Goal: Information Seeking & Learning: Learn about a topic

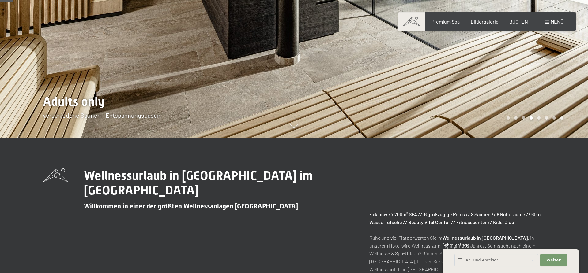
scroll to position [156, 0]
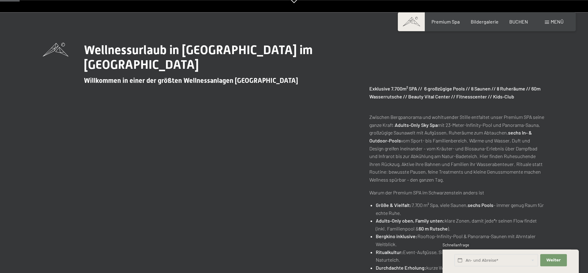
scroll to position [156, 0]
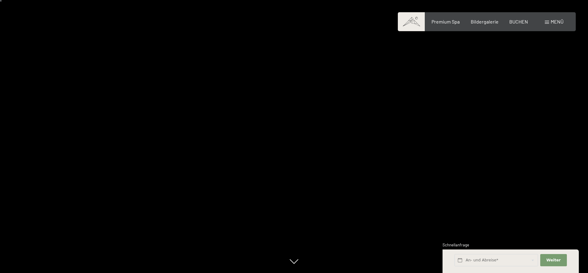
scroll to position [208, 0]
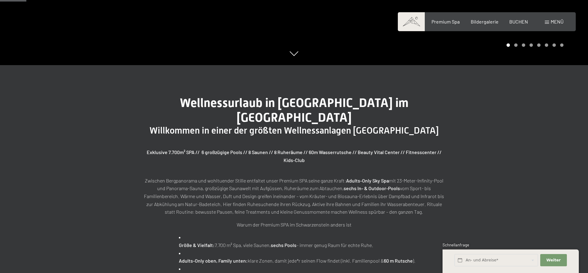
click at [270, 185] on p "Zwischen Bergpanorama und wohltuender Stille entfaltet unser Premium SPA seine …" at bounding box center [294, 196] width 306 height 39
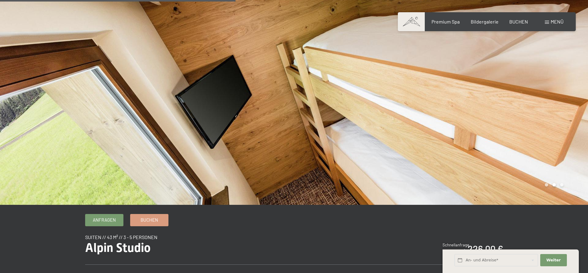
scroll to position [312, 0]
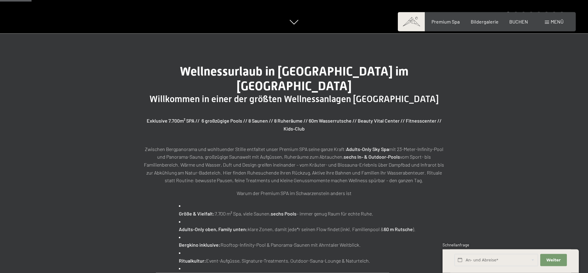
scroll to position [260, 0]
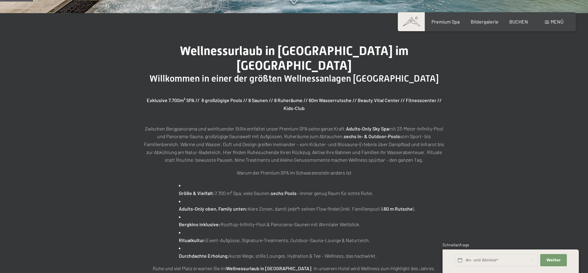
click at [166, 130] on p "Zwischen Bergpanorama und wohltuender Stille entfaltet unser Premium SPA seine …" at bounding box center [294, 144] width 306 height 39
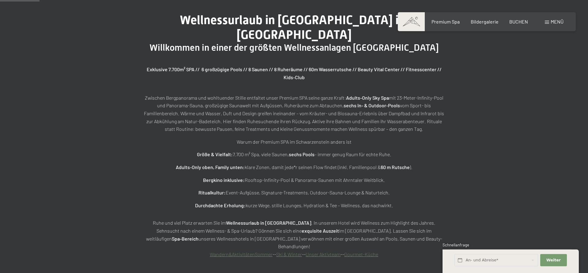
scroll to position [260, 0]
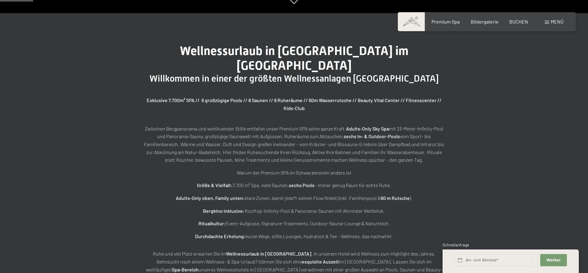
drag, startPoint x: 395, startPoint y: 221, endPoint x: 129, endPoint y: 115, distance: 285.4
click at [129, 115] on div "Wellnessurlaub in Südtirol im Alpine Luxury Spa Resort Willkommen in einer der …" at bounding box center [294, 166] width 352 height 245
copy div "Zwischen Bergpanorama und wohltuender Stille entfaltet unser Premium SPA seine …"
click at [118, 88] on div "Wellnessurlaub in Südtirol im Alpine Luxury Spa Resort Willkommen in einer der …" at bounding box center [294, 166] width 588 height 307
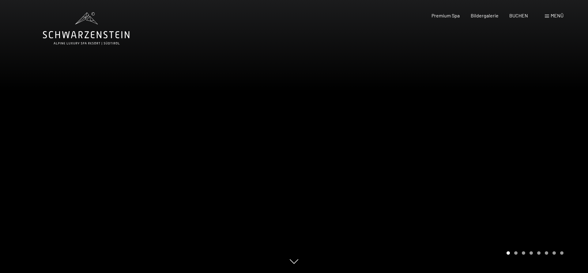
click at [561, 16] on span "Menü" at bounding box center [556, 16] width 13 height 6
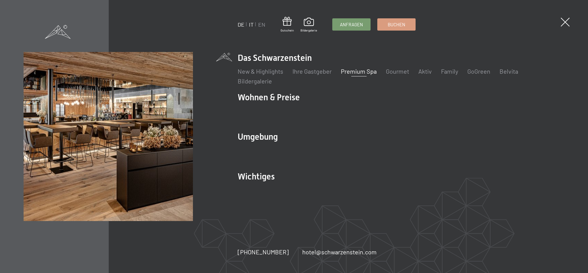
click at [251, 24] on link "IT" at bounding box center [251, 24] width 5 height 7
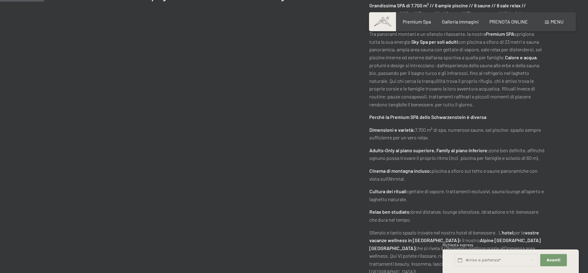
scroll to position [364, 0]
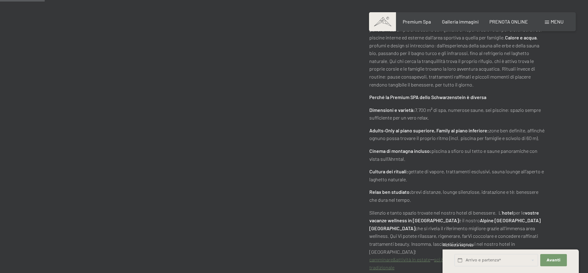
click at [133, 81] on div "Vacanze wellness in Alto Adige all‘Hotel Schwarzenstein Benvenuti in una delle …" at bounding box center [294, 106] width 502 height 332
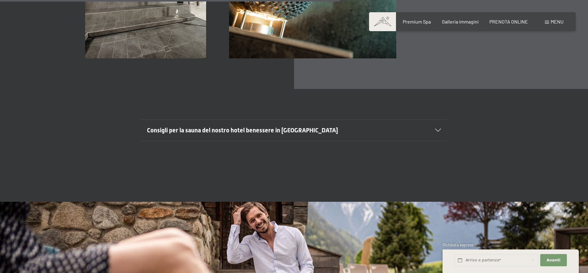
scroll to position [2445, 0]
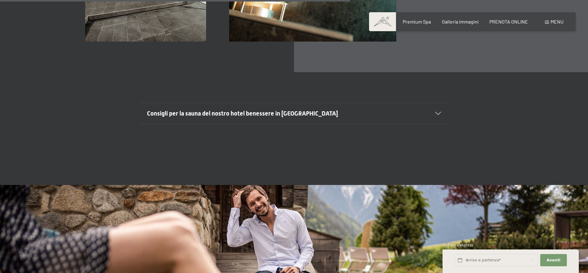
click at [282, 110] on span "Consigli per la sauna del nostro hotel benessere in [GEOGRAPHIC_DATA]" at bounding box center [242, 113] width 191 height 7
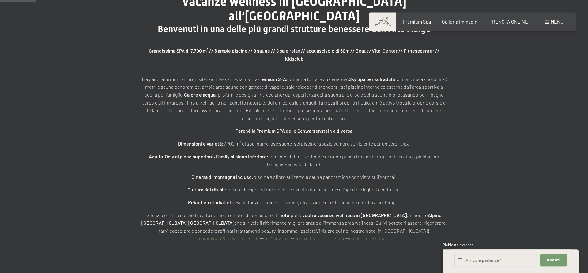
scroll to position [260, 0]
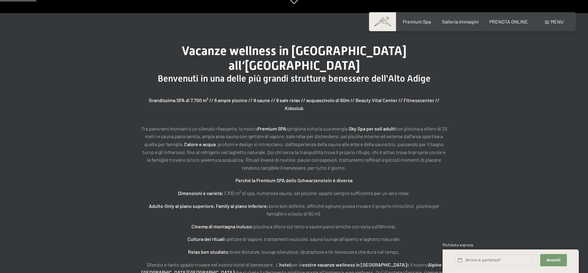
click at [559, 20] on span "Menu" at bounding box center [556, 22] width 13 height 6
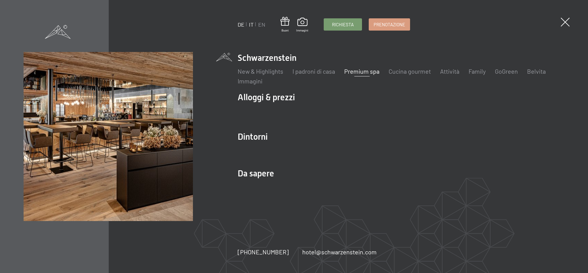
click at [243, 24] on link "DE" at bounding box center [240, 24] width 7 height 7
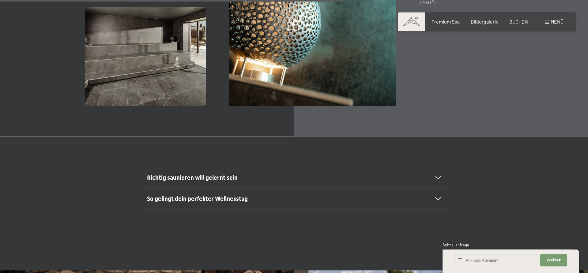
scroll to position [2380, 0]
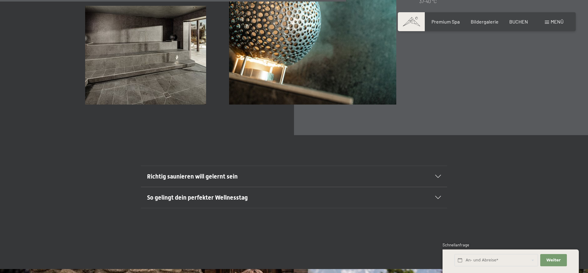
click at [204, 194] on span "So gelingt dein perfekter Wellnesstag" at bounding box center [197, 197] width 101 height 7
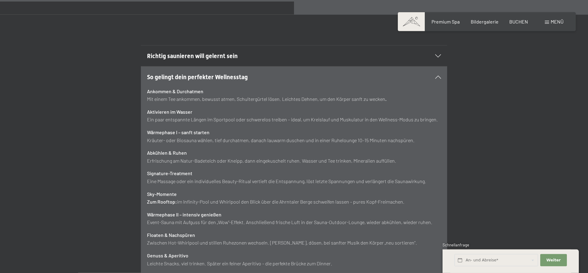
scroll to position [2484, 0]
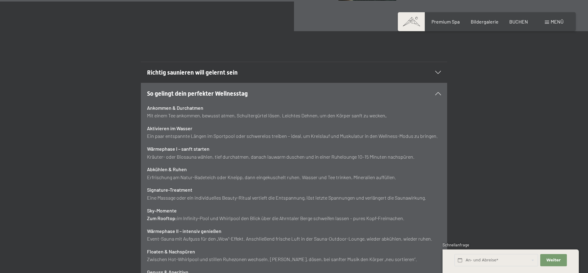
click at [233, 69] on span "Richtig saunieren will gelernt sein" at bounding box center [192, 72] width 91 height 7
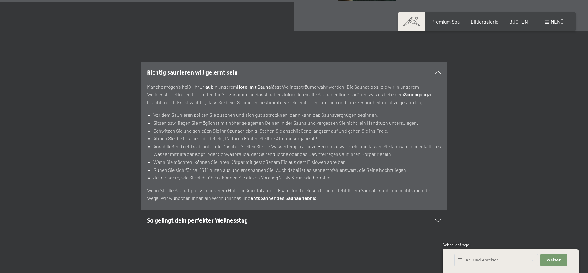
click at [232, 216] on h2 "So gelingt dein perfekter Wellnesstag" at bounding box center [279, 220] width 264 height 9
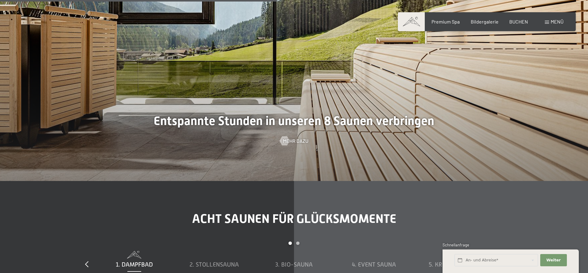
scroll to position [2015, 0]
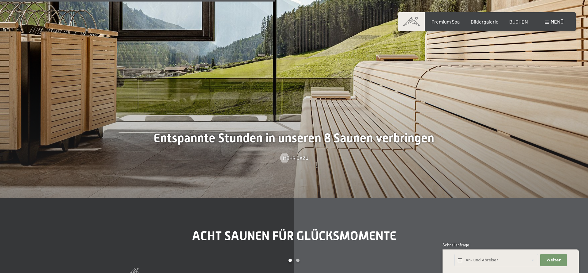
click at [554, 20] on span "Menü" at bounding box center [556, 22] width 13 height 6
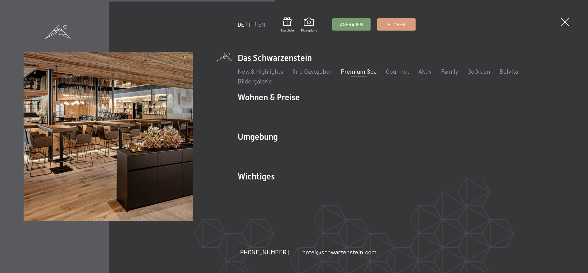
click at [251, 24] on link "IT" at bounding box center [251, 24] width 5 height 7
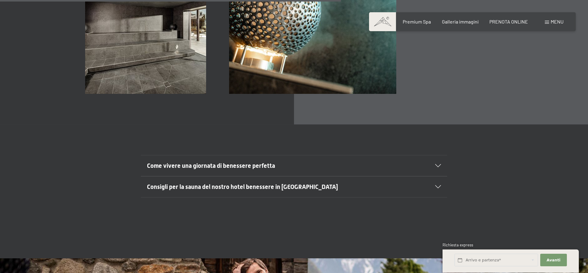
scroll to position [2393, 0]
click at [247, 153] on span "Consenso marketing*" at bounding box center [258, 154] width 46 height 6
click at [232, 153] on input "Consenso marketing*" at bounding box center [229, 154] width 6 height 6
checkbox input "false"
click at [247, 162] on span "Come vivere una giornata di benessere perfetta" at bounding box center [211, 165] width 128 height 7
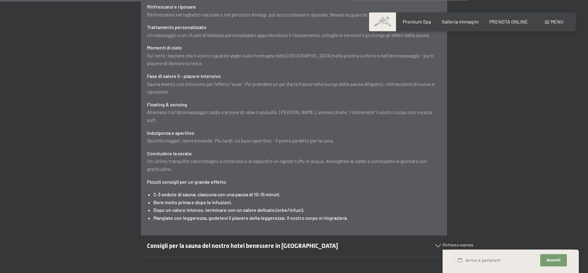
scroll to position [2653, 0]
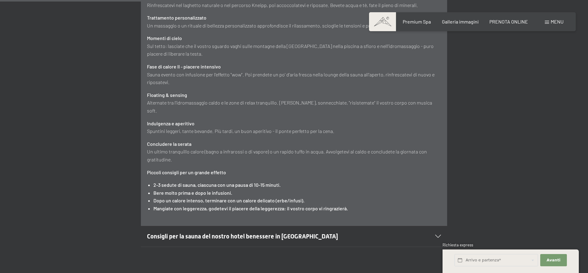
click at [316, 233] on span "Consigli per la sauna del nostro hotel benessere in Trentino Alto Adige" at bounding box center [242, 236] width 191 height 7
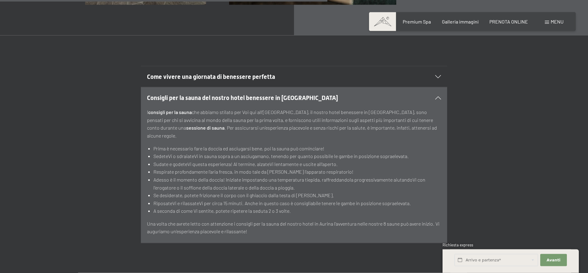
scroll to position [2295, 0]
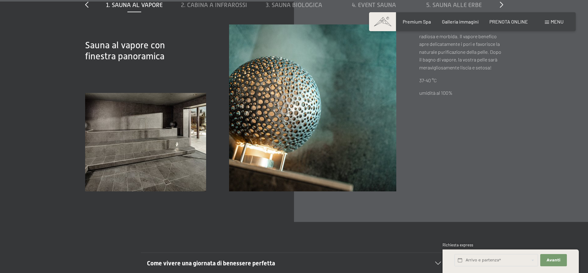
click at [555, 19] on div "Menu" at bounding box center [553, 21] width 19 height 7
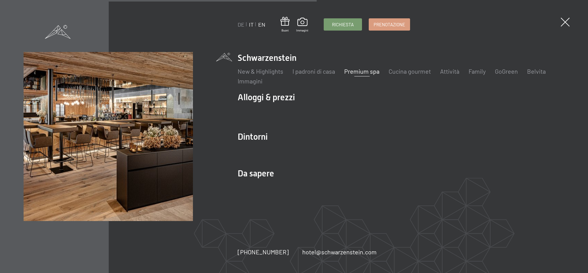
click at [260, 25] on link "EN" at bounding box center [261, 24] width 7 height 7
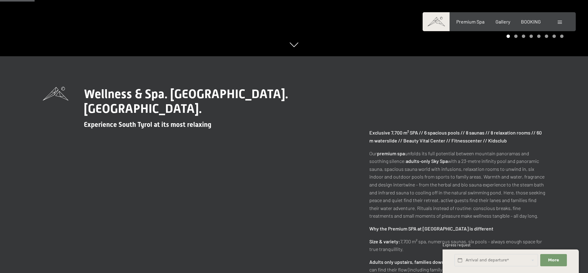
scroll to position [312, 0]
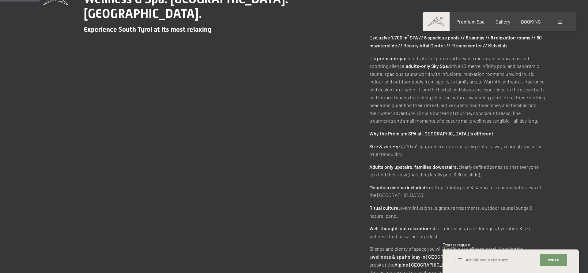
click at [140, 80] on div "Wellness & Spa. [GEOGRAPHIC_DATA]. [GEOGRAPHIC_DATA]. Experience South Tyrol at…" at bounding box center [294, 142] width 502 height 301
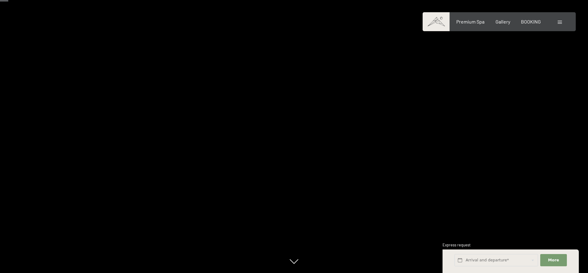
scroll to position [156, 0]
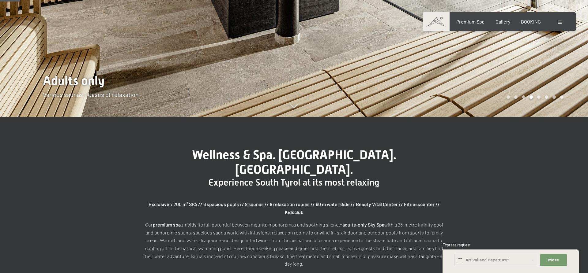
click at [94, 157] on div "Wellness & Spa. Italy. Schwarzenstein. Experience South Tyrol at its most relax…" at bounding box center [294, 264] width 588 height 294
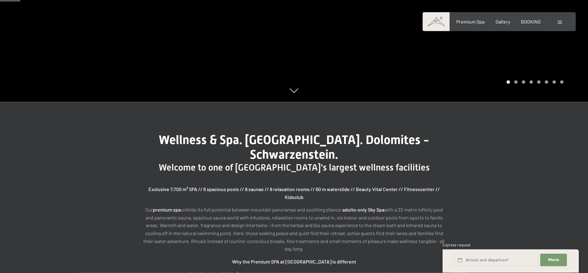
scroll to position [364, 0]
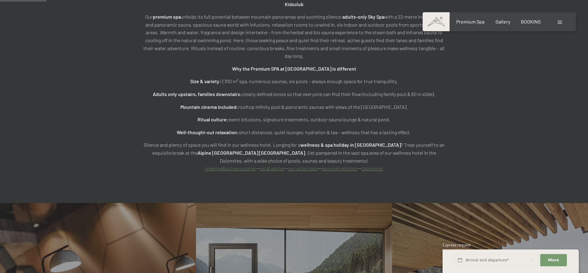
click at [379, 166] on link "Dolomites" at bounding box center [372, 169] width 22 height 6
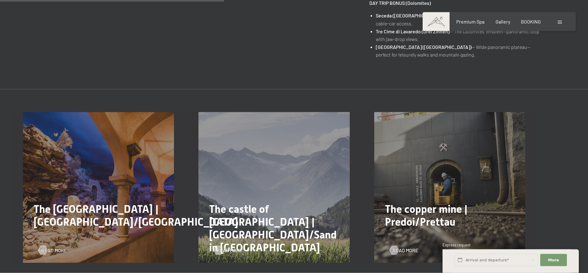
scroll to position [520, 0]
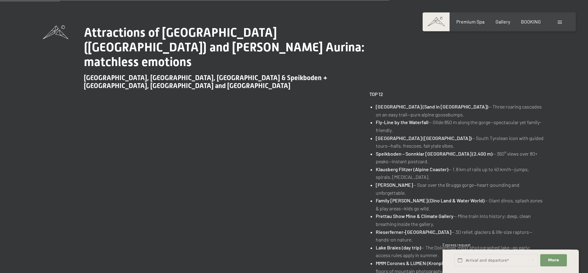
scroll to position [208, 0]
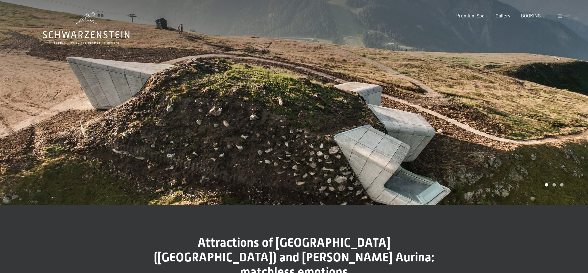
click at [504, 107] on div at bounding box center [441, 102] width 294 height 205
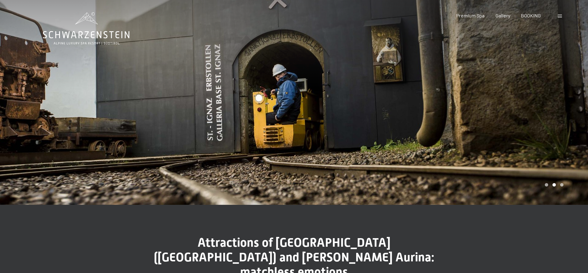
click at [515, 104] on div at bounding box center [441, 102] width 294 height 205
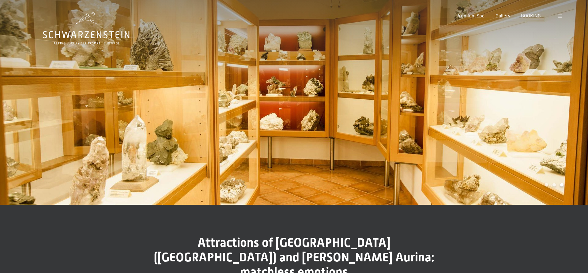
click at [171, 100] on div at bounding box center [147, 102] width 294 height 205
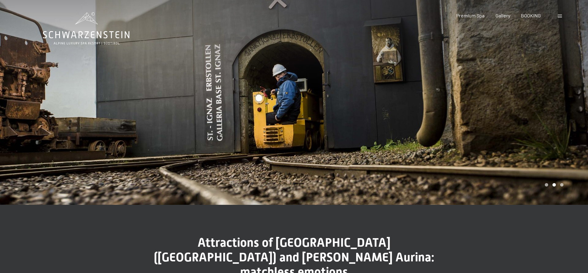
click at [141, 95] on div at bounding box center [147, 102] width 294 height 205
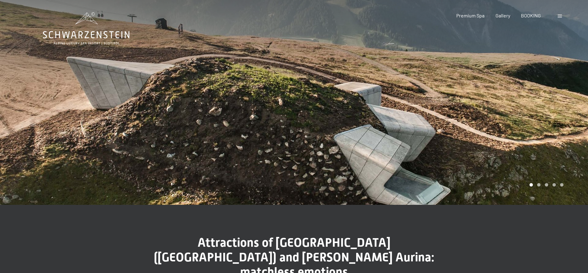
click at [558, 99] on div at bounding box center [441, 102] width 294 height 205
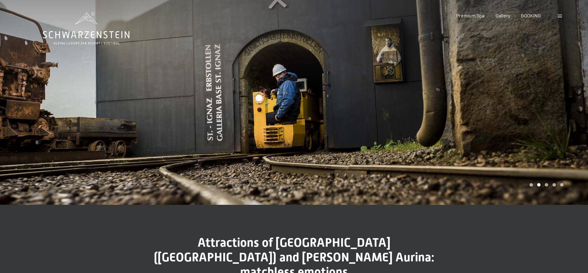
click at [558, 99] on div at bounding box center [441, 102] width 294 height 205
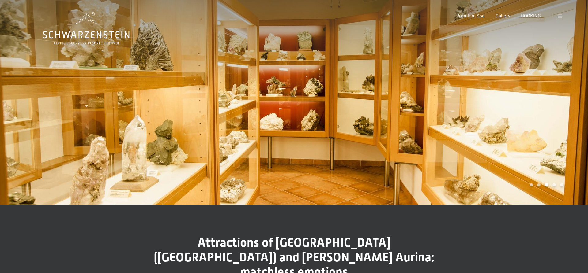
click at [558, 99] on div at bounding box center [441, 102] width 294 height 205
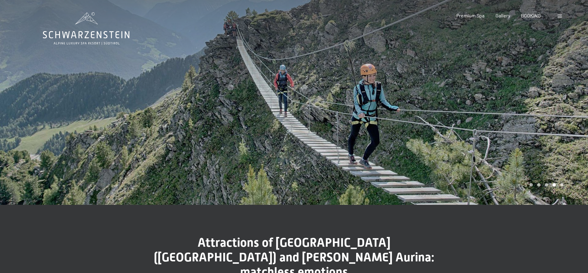
click at [558, 99] on div at bounding box center [441, 102] width 294 height 205
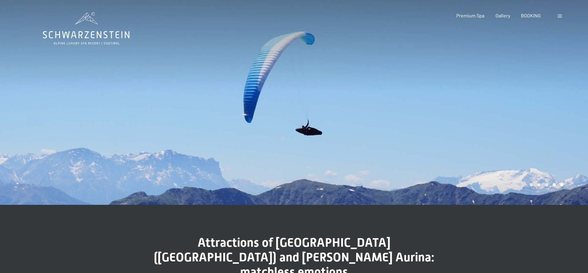
click at [558, 99] on div at bounding box center [441, 102] width 294 height 205
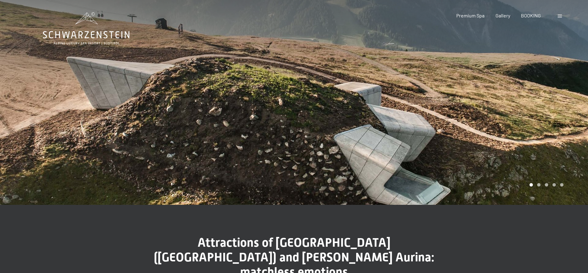
click at [51, 70] on div at bounding box center [147, 102] width 294 height 205
click at [558, 127] on div at bounding box center [441, 102] width 294 height 205
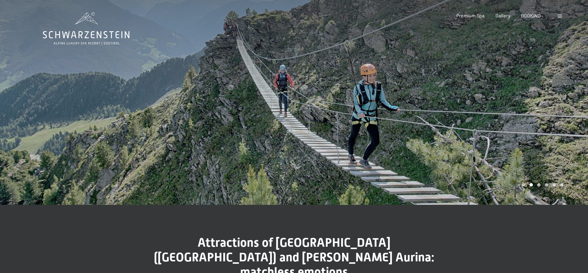
click at [94, 137] on div at bounding box center [147, 102] width 294 height 205
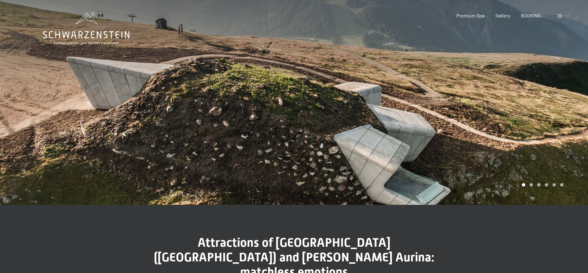
click at [541, 118] on div at bounding box center [441, 102] width 294 height 205
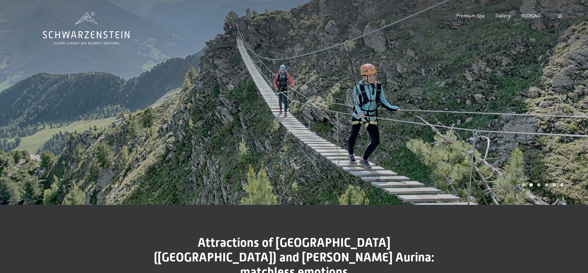
click at [116, 141] on div at bounding box center [147, 102] width 294 height 205
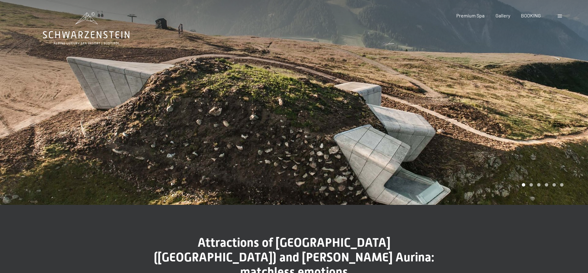
click at [521, 118] on div at bounding box center [441, 102] width 294 height 205
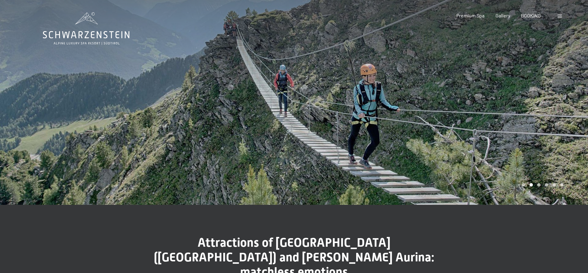
click at [536, 118] on div at bounding box center [441, 102] width 294 height 205
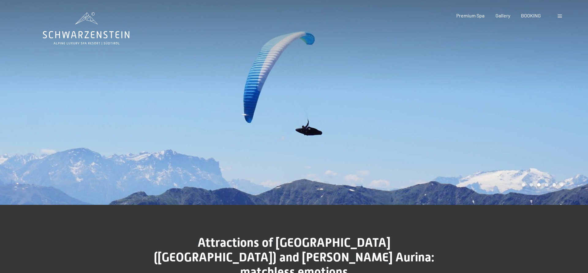
click at [536, 118] on div at bounding box center [441, 102] width 294 height 205
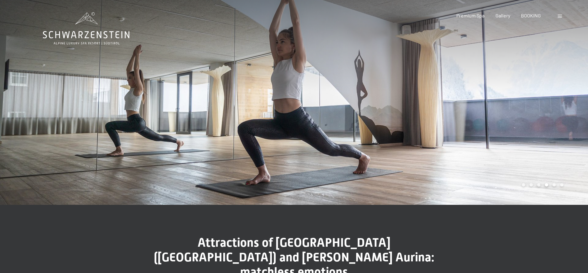
click at [536, 118] on div at bounding box center [441, 102] width 294 height 205
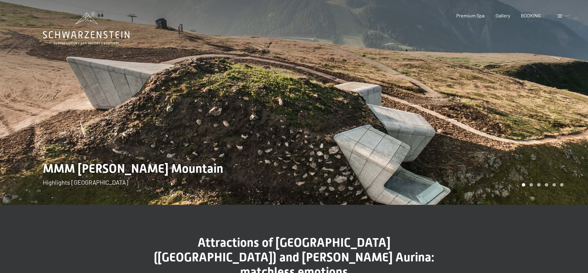
click at [560, 15] on span at bounding box center [559, 16] width 4 height 3
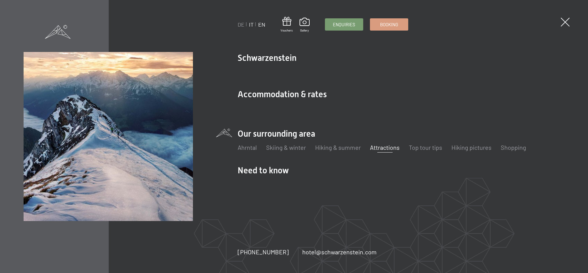
click at [250, 25] on link "IT" at bounding box center [251, 24] width 5 height 7
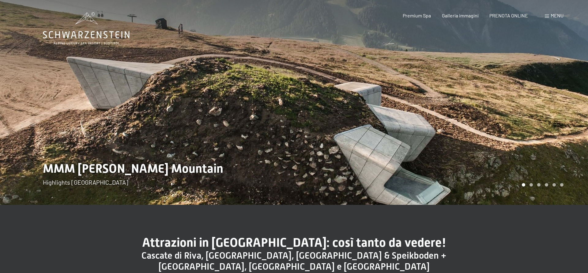
click at [531, 104] on div at bounding box center [441, 102] width 294 height 205
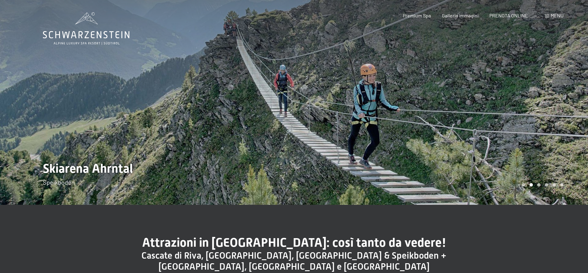
click at [531, 104] on div at bounding box center [441, 102] width 294 height 205
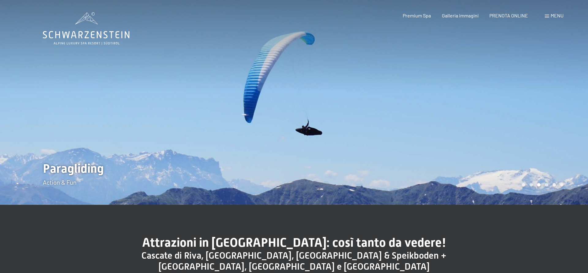
click at [531, 104] on div at bounding box center [441, 102] width 294 height 205
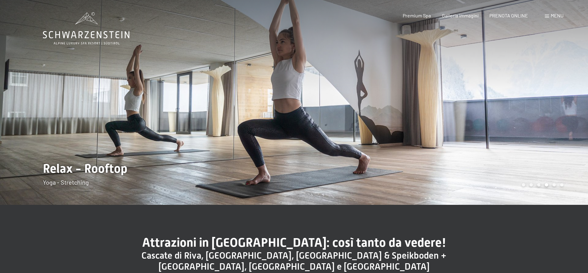
click at [531, 104] on div at bounding box center [441, 102] width 294 height 205
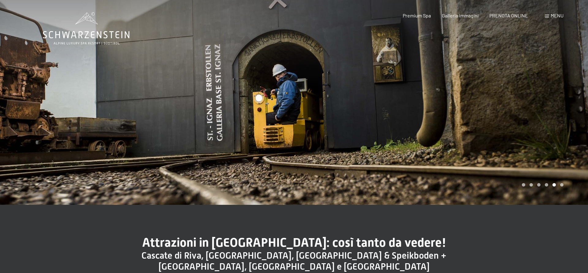
click at [531, 104] on div at bounding box center [441, 102] width 294 height 205
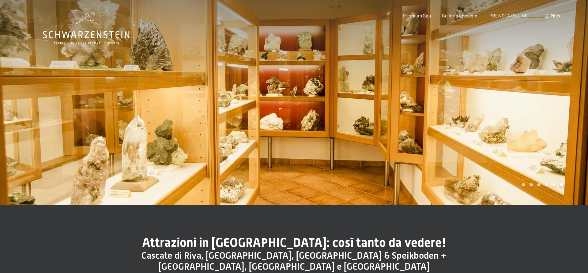
click at [531, 104] on div at bounding box center [441, 102] width 294 height 205
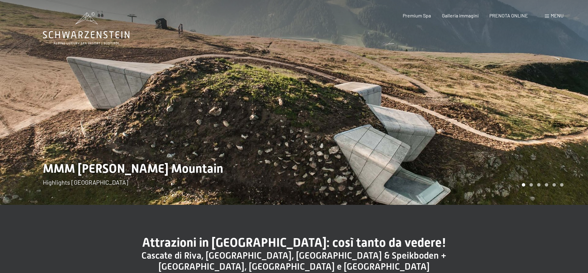
click at [531, 104] on div at bounding box center [441, 102] width 294 height 205
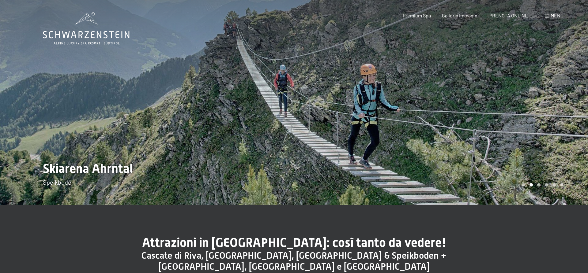
click at [531, 104] on div at bounding box center [441, 102] width 294 height 205
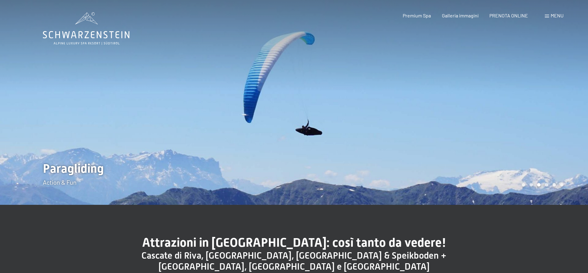
click at [531, 104] on div at bounding box center [441, 102] width 294 height 205
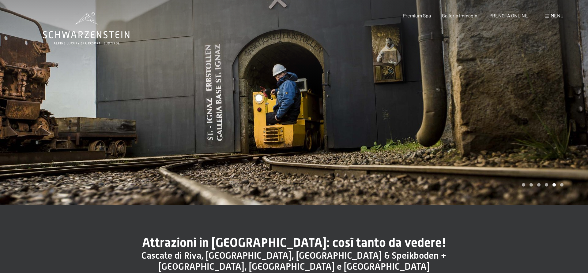
click at [531, 104] on div at bounding box center [441, 102] width 294 height 205
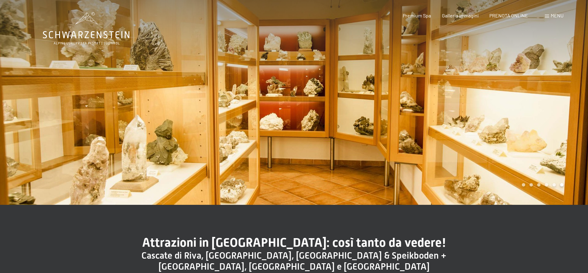
click at [531, 104] on div at bounding box center [441, 102] width 294 height 205
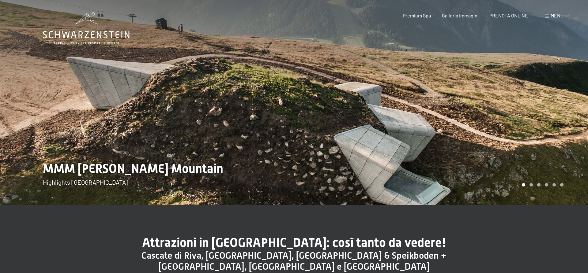
click at [531, 104] on div at bounding box center [441, 102] width 294 height 205
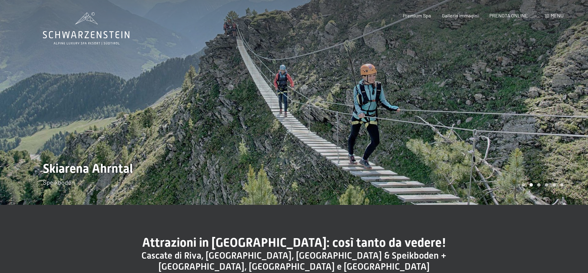
click at [531, 104] on div at bounding box center [441, 102] width 294 height 205
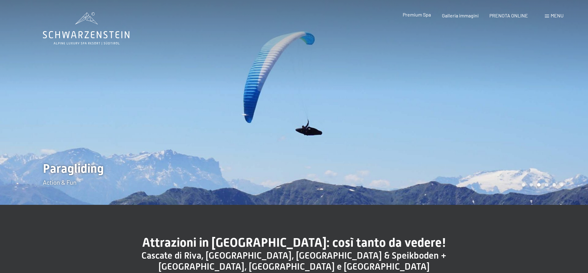
click at [413, 17] on span "Premium Spa" at bounding box center [416, 15] width 28 height 6
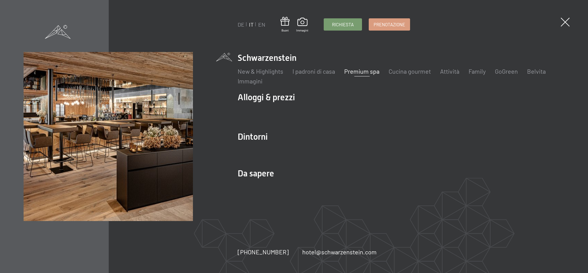
click at [556, 29] on div "DE IT EN Buoni Immagini Richiesta Prenotazione DE IT EN Schwarzenstein New & Hi…" at bounding box center [294, 136] width 588 height 273
click at [566, 22] on span at bounding box center [565, 22] width 13 height 13
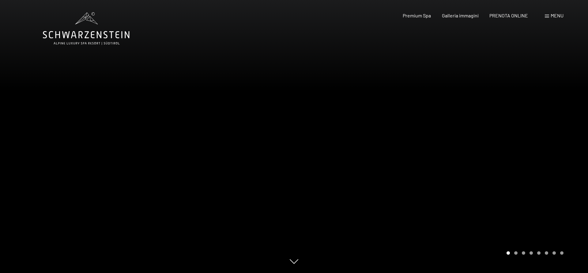
click at [555, 15] on span "Menu" at bounding box center [556, 16] width 13 height 6
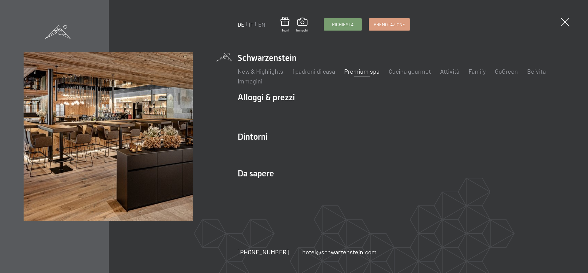
click at [241, 24] on link "DE" at bounding box center [240, 24] width 7 height 7
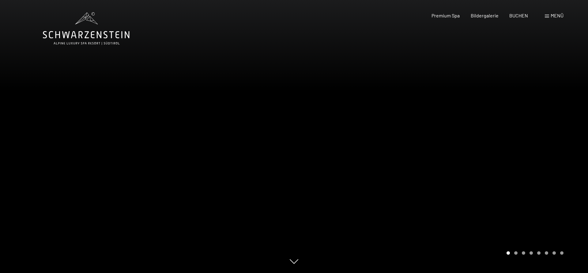
click at [84, 30] on icon at bounding box center [86, 28] width 87 height 33
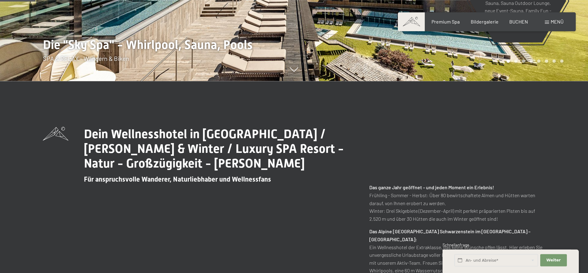
scroll to position [208, 0]
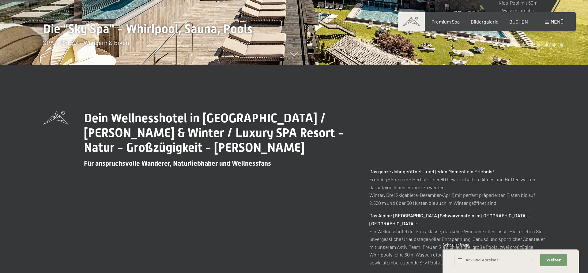
click at [190, 181] on div "Dein Wellnesshotel in Südtirol / Sommer & Winter / Luxury SPA Resort - Natur - …" at bounding box center [294, 221] width 502 height 220
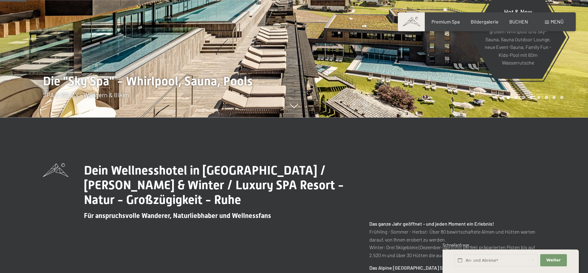
scroll to position [156, 0]
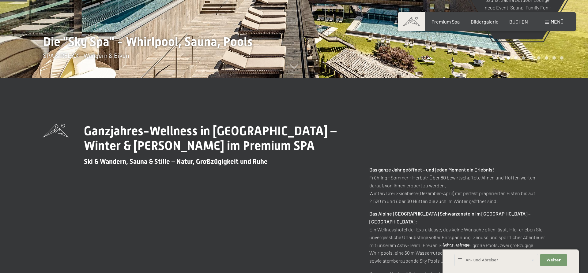
scroll to position [208, 0]
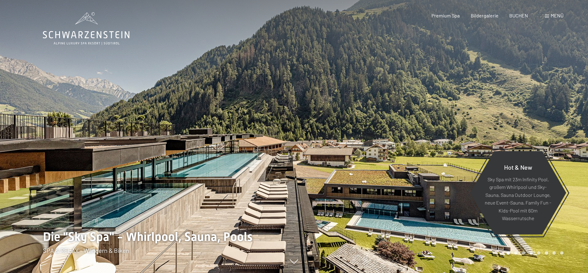
click at [460, 129] on div at bounding box center [441, 136] width 294 height 273
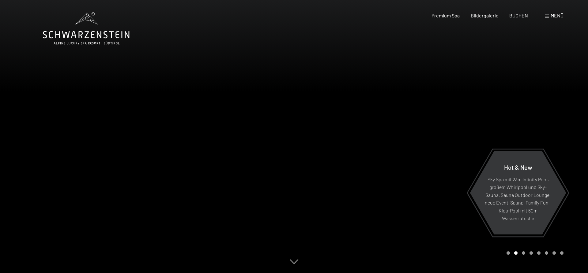
click at [460, 129] on div at bounding box center [441, 136] width 294 height 273
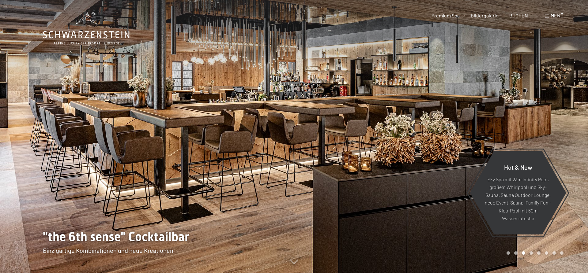
click at [460, 129] on div at bounding box center [441, 136] width 294 height 273
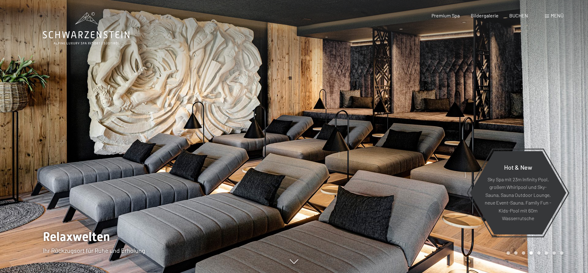
click at [460, 129] on div at bounding box center [441, 136] width 294 height 273
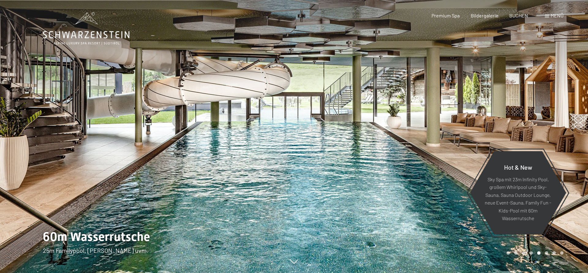
click at [460, 129] on div at bounding box center [441, 136] width 294 height 273
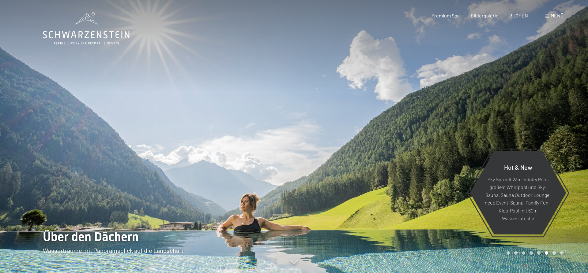
click at [460, 129] on div at bounding box center [441, 136] width 294 height 273
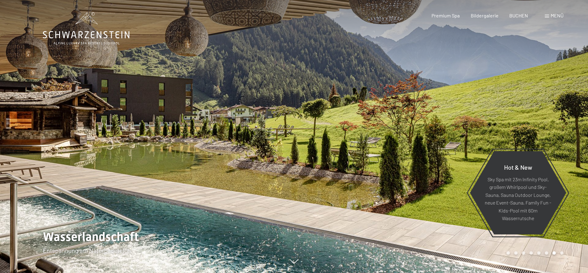
click at [460, 129] on div at bounding box center [441, 136] width 294 height 273
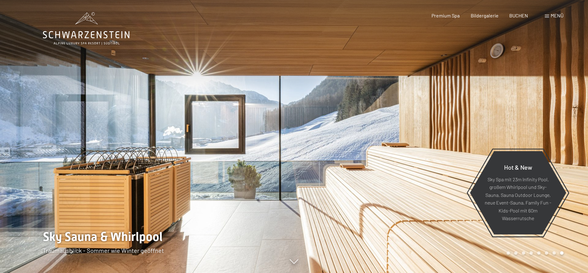
click at [460, 129] on div at bounding box center [441, 136] width 294 height 273
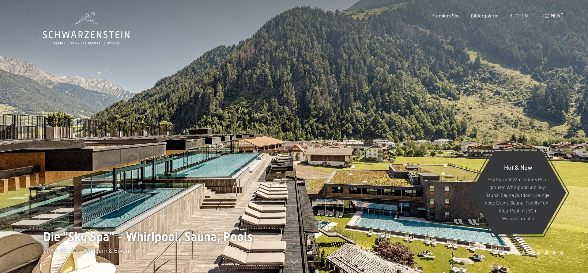
click at [70, 134] on div at bounding box center [147, 136] width 294 height 273
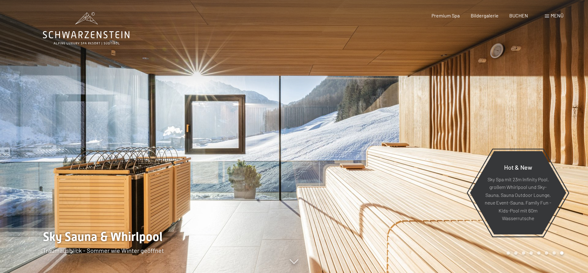
click at [478, 122] on div at bounding box center [441, 136] width 294 height 273
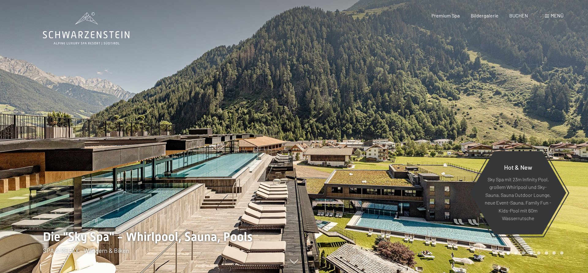
click at [478, 122] on div at bounding box center [441, 136] width 294 height 273
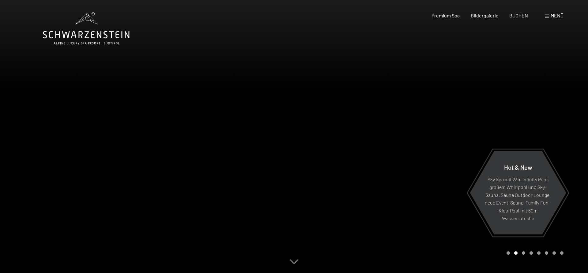
click at [49, 122] on div at bounding box center [147, 136] width 294 height 273
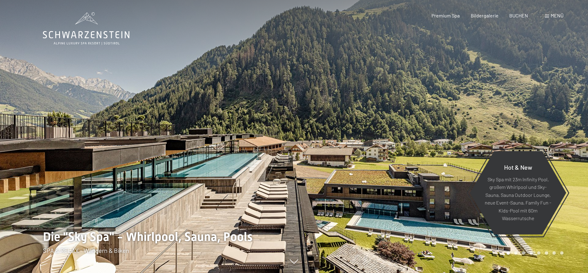
click at [49, 122] on div at bounding box center [147, 136] width 294 height 273
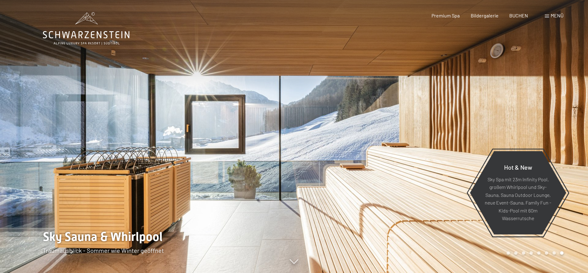
click at [49, 122] on div at bounding box center [147, 136] width 294 height 273
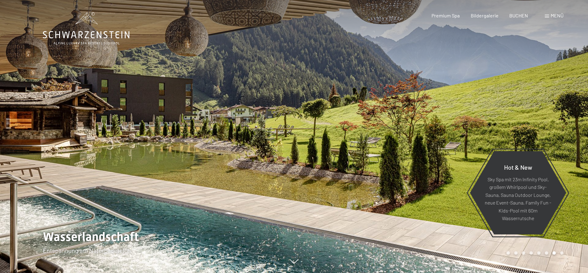
click at [49, 122] on div at bounding box center [147, 136] width 294 height 273
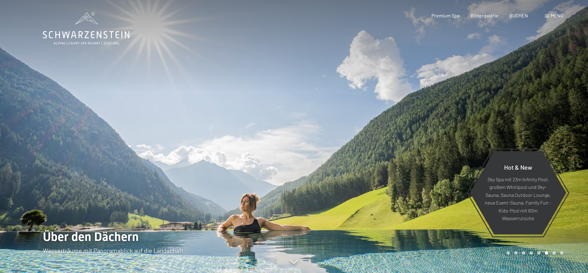
click at [49, 122] on div at bounding box center [147, 136] width 294 height 273
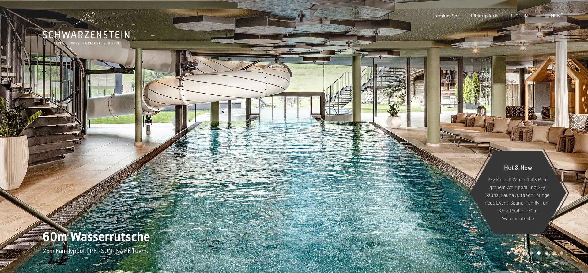
click at [49, 122] on div at bounding box center [147, 136] width 294 height 273
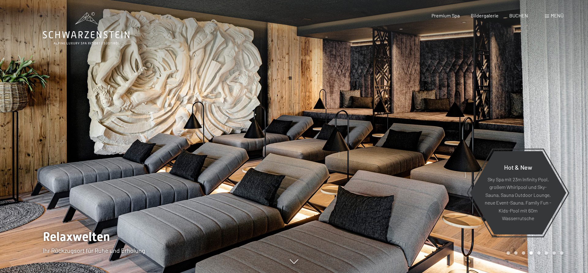
click at [49, 122] on div at bounding box center [147, 136] width 294 height 273
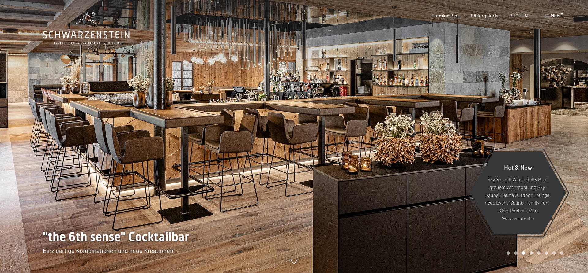
click at [49, 122] on div at bounding box center [147, 136] width 294 height 273
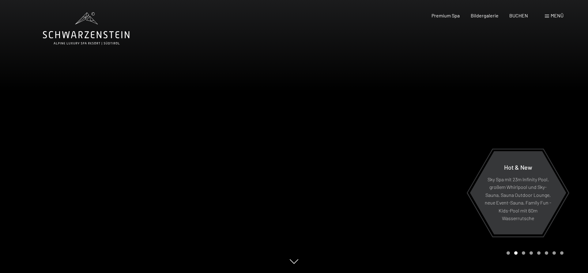
click at [49, 122] on div at bounding box center [147, 136] width 294 height 273
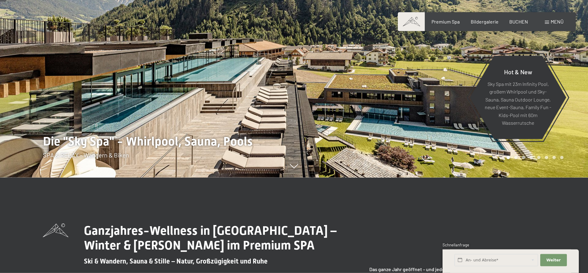
scroll to position [104, 0]
